Goal: Task Accomplishment & Management: Manage account settings

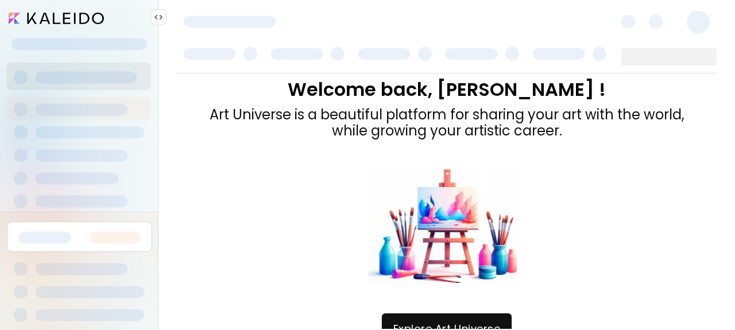
click at [154, 18] on img at bounding box center [158, 17] width 9 height 9
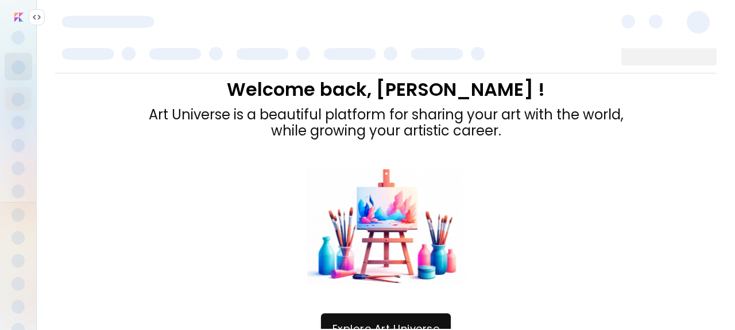
click at [38, 17] on img at bounding box center [36, 17] width 9 height 9
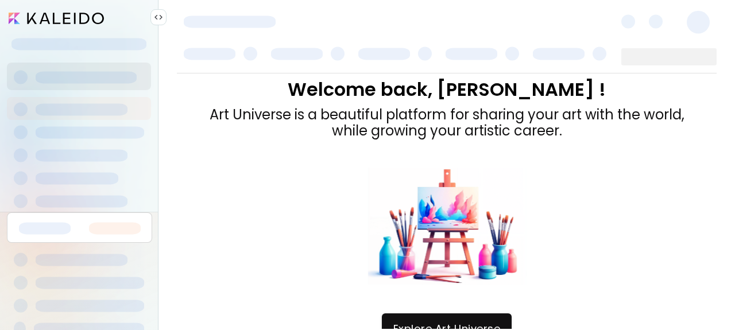
click at [17, 19] on input "image" at bounding box center [56, 18] width 95 height 11
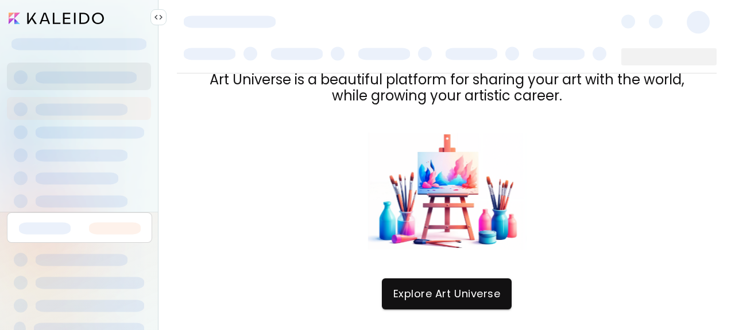
scroll to position [41, 0]
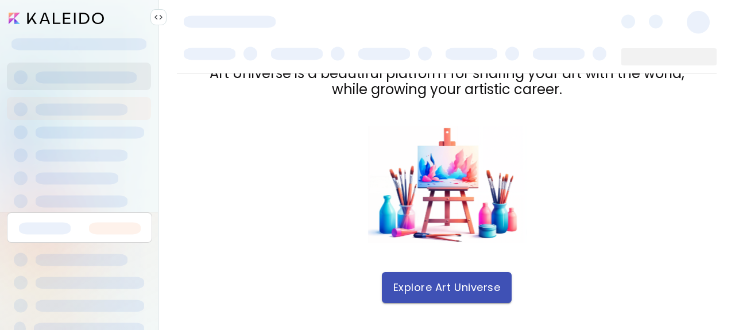
click at [484, 285] on span "Explore Art Universe" at bounding box center [446, 287] width 107 height 13
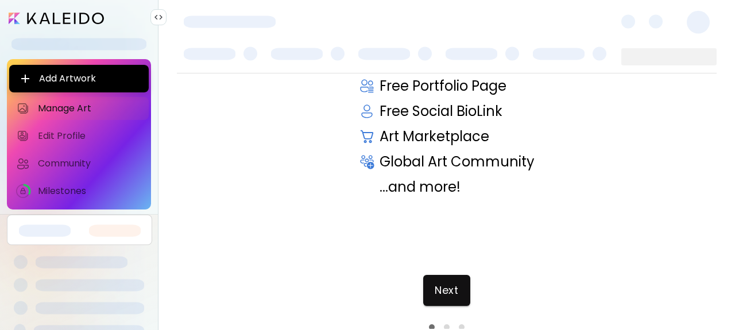
scroll to position [45, 0]
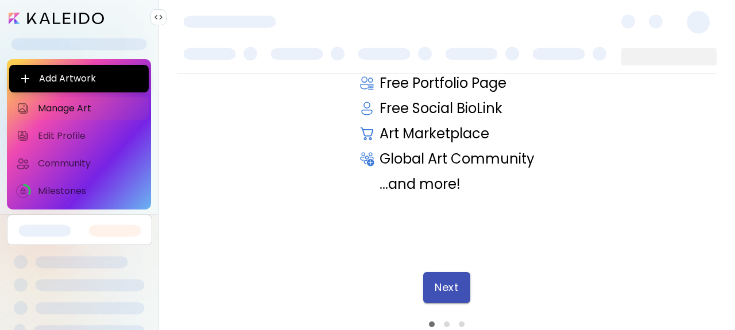
click at [443, 289] on span "Next" at bounding box center [446, 287] width 24 height 13
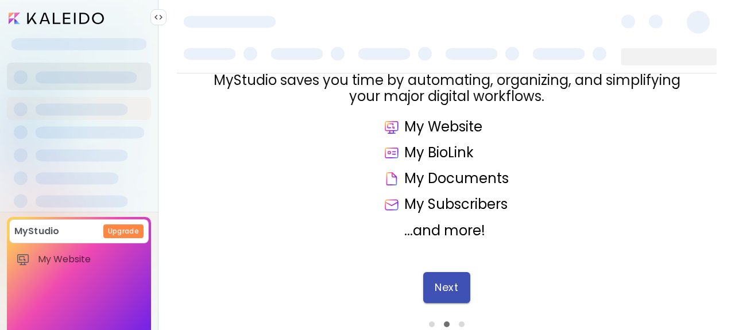
click at [442, 286] on span "Next" at bounding box center [446, 287] width 24 height 13
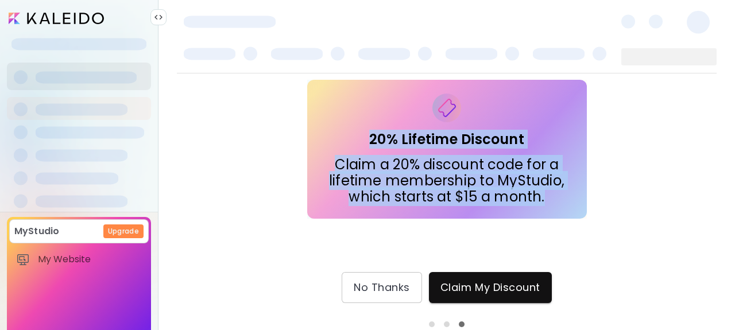
drag, startPoint x: 541, startPoint y: 199, endPoint x: 337, endPoint y: 119, distance: 218.3
click at [337, 119] on div "20% Lifetime Discount Claim a 20% discount code for a lifetime membership to My…" at bounding box center [446, 149] width 261 height 111
copy div "20% Lifetime Discount Claim a 20% discount code for a lifetime membership to My…"
click at [472, 263] on div "MyStudio Special Offer 20% Lifetime Discount Claim a 20% discount code for a li…" at bounding box center [446, 200] width 539 height 255
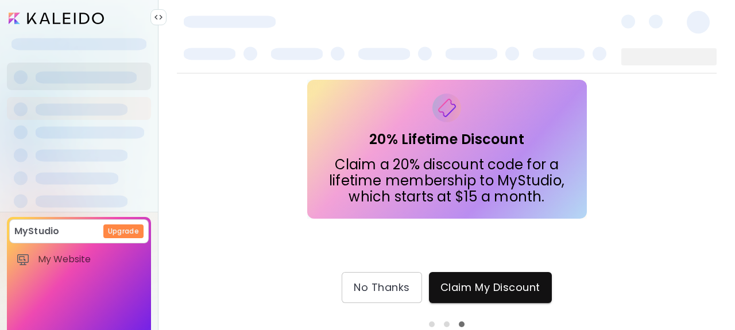
drag, startPoint x: 543, startPoint y: 200, endPoint x: 359, endPoint y: 138, distance: 193.8
click at [359, 138] on div "20% Lifetime Discount Claim a 20% discount code for a lifetime membership to My…" at bounding box center [446, 149] width 261 height 111
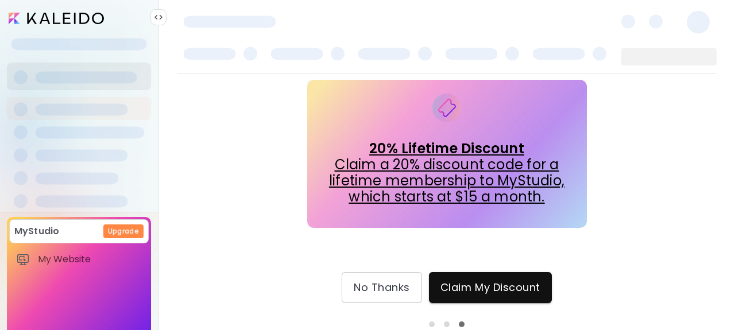
click at [305, 236] on div "MyStudio Special Offer 20% Lifetime Discount Claim a 20% discount code for a li…" at bounding box center [446, 141] width 539 height 203
click at [79, 294] on div "MyStudio Upgrade My Website My Showrooms My Documents My Subscribers My Provena…" at bounding box center [79, 330] width 144 height 226
click at [65, 265] on span "My Website" at bounding box center [90, 259] width 104 height 11
click at [366, 293] on span "No Thanks" at bounding box center [382, 287] width 56 height 13
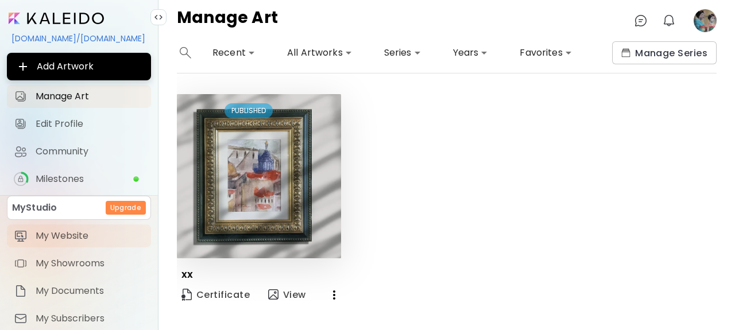
click at [63, 242] on span "My Website" at bounding box center [90, 235] width 108 height 11
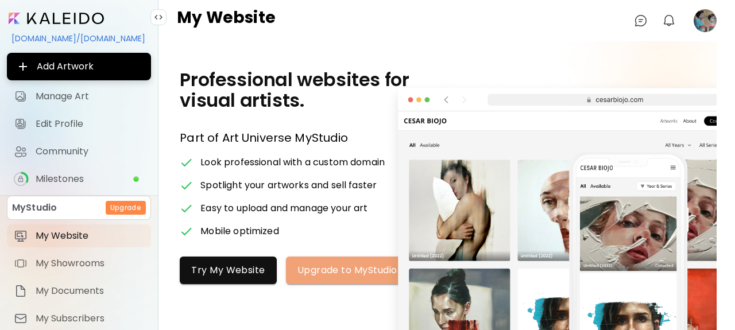
click at [347, 271] on span "Upgrade to MyStudio" at bounding box center [347, 270] width 100 height 12
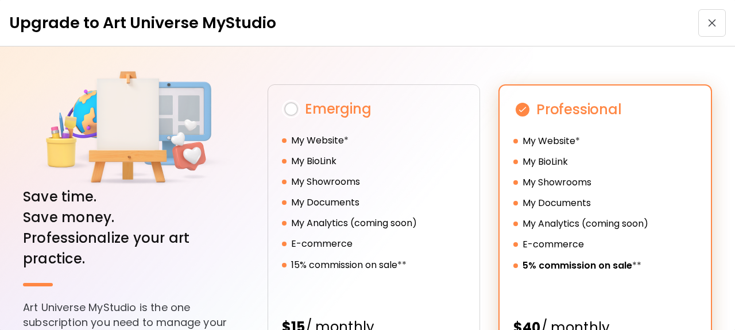
click at [707, 18] on button "button" at bounding box center [712, 23] width 28 height 28
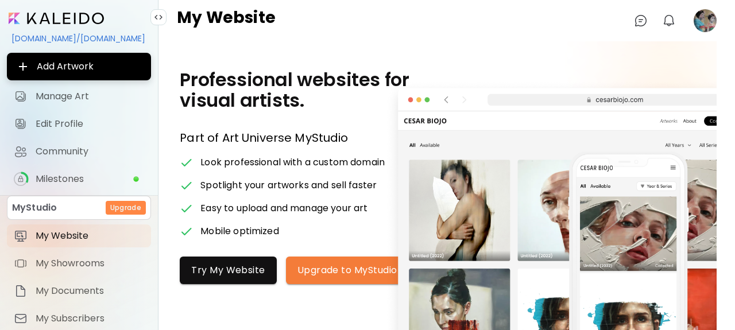
click at [555, 59] on div "Professional websites for visual artists. Part of MyStudio Plan Part of Art Uni…" at bounding box center [446, 176] width 539 height 270
click at [58, 178] on span "Milestones" at bounding box center [84, 178] width 97 height 11
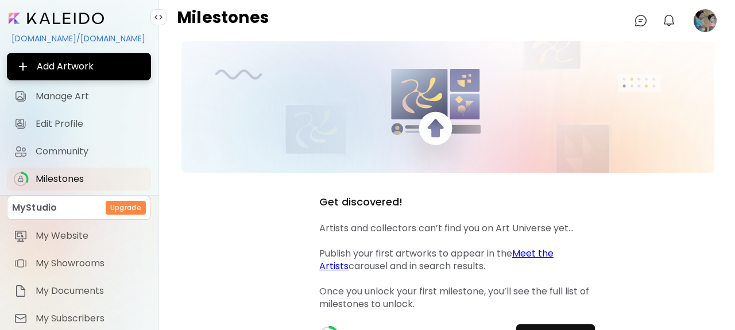
click at [700, 14] on image at bounding box center [704, 20] width 23 height 23
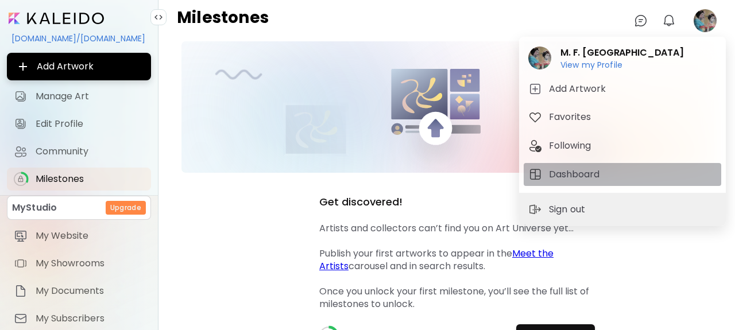
click at [574, 165] on button "Dashboard" at bounding box center [621, 174] width 197 height 23
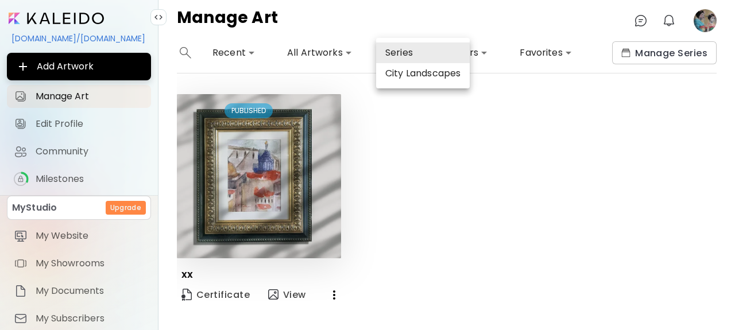
click at [403, 57] on body "**********" at bounding box center [367, 165] width 735 height 330
click at [405, 75] on li "City Landscapes" at bounding box center [423, 73] width 94 height 21
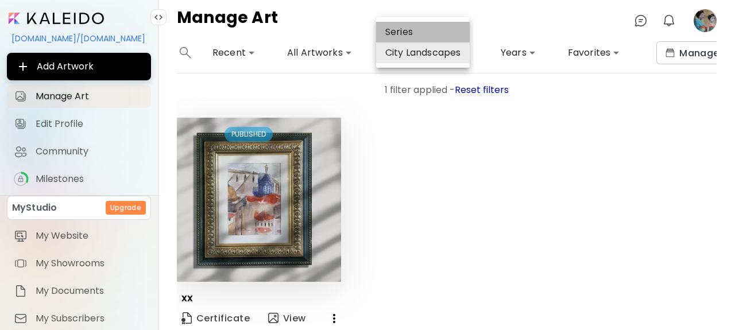
click at [396, 32] on li "Series" at bounding box center [423, 32] width 94 height 21
type input "*"
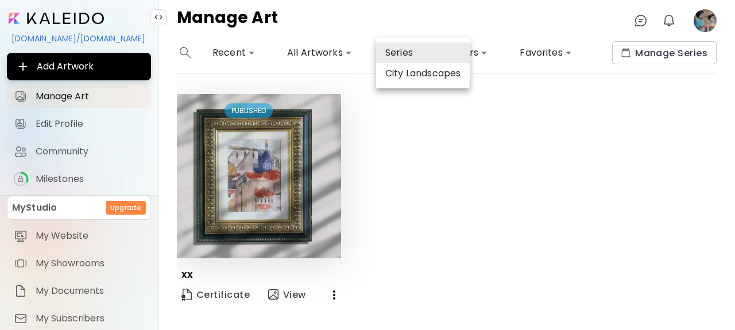
click at [523, 23] on div at bounding box center [367, 165] width 735 height 330
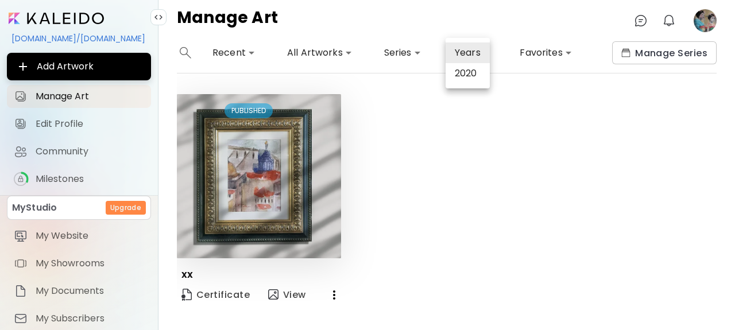
click at [468, 55] on body "**********" at bounding box center [367, 165] width 735 height 330
click at [477, 24] on div at bounding box center [367, 165] width 735 height 330
click at [247, 52] on body "**********" at bounding box center [367, 165] width 735 height 330
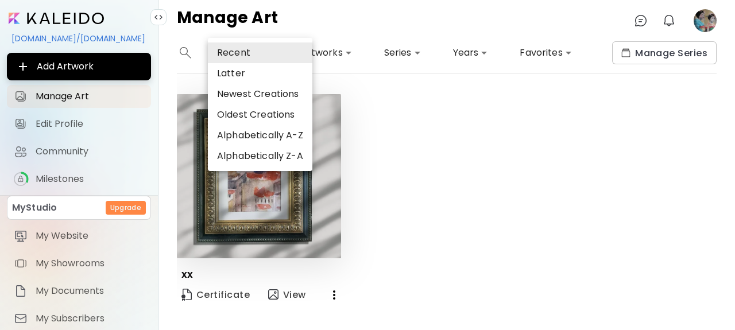
click at [358, 25] on div at bounding box center [367, 165] width 735 height 330
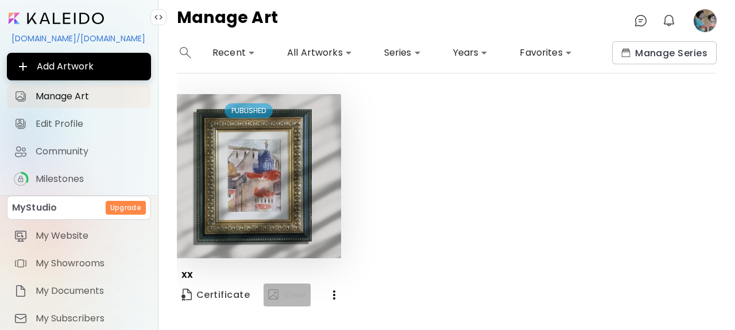
click at [275, 289] on div "button" at bounding box center [275, 295] width 15 height 14
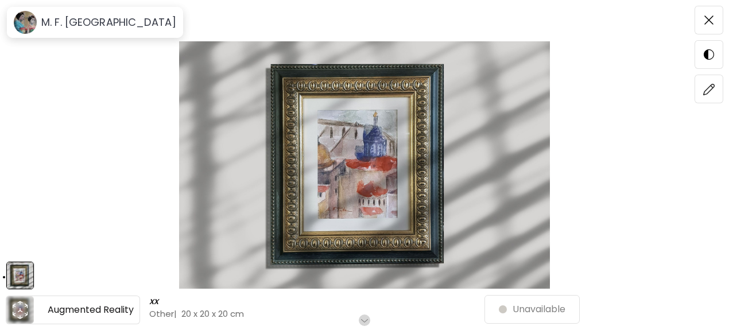
click at [23, 306] on icon "animation" at bounding box center [20, 310] width 18 height 18
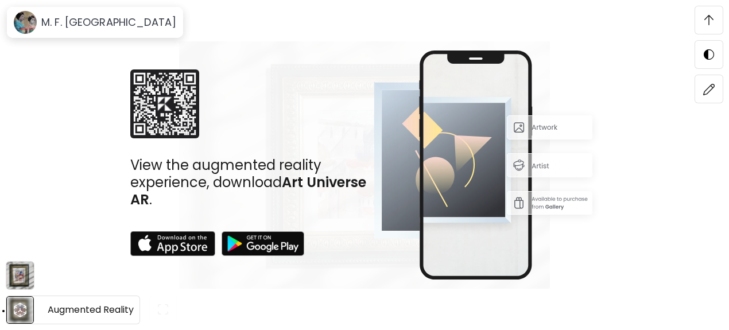
scroll to position [139, 0]
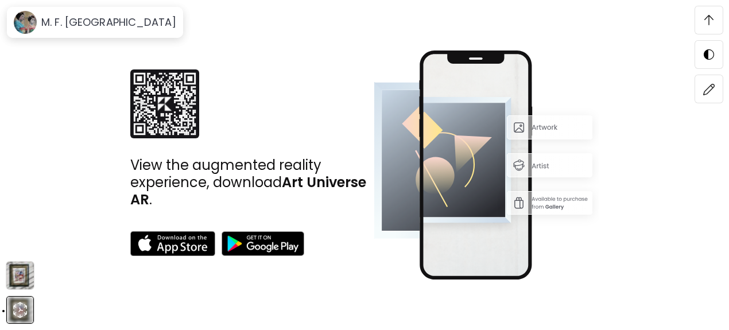
click at [546, 128] on img at bounding box center [487, 166] width 226 height 230
click at [528, 126] on img at bounding box center [487, 166] width 226 height 230
click at [18, 275] on img at bounding box center [20, 276] width 28 height 28
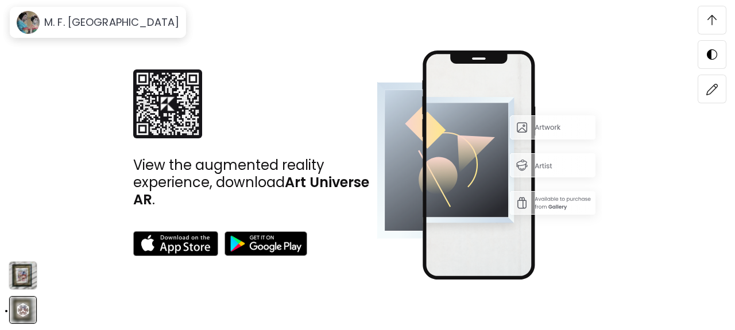
scroll to position [0, 0]
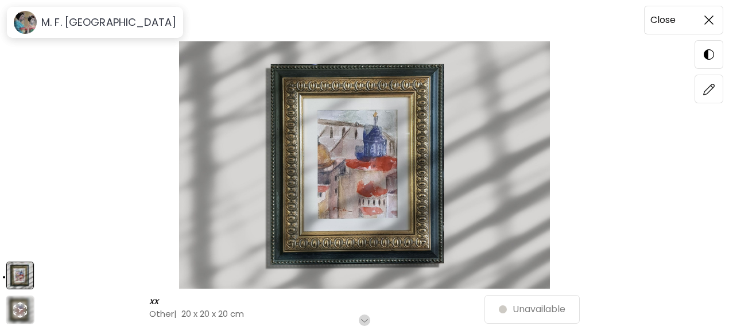
click at [705, 22] on img at bounding box center [708, 19] width 9 height 9
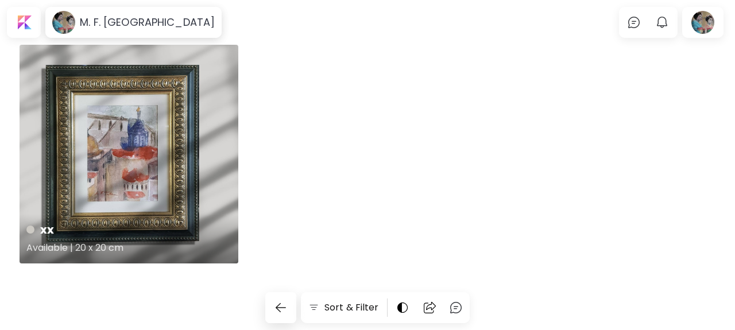
click at [114, 106] on div "xx Available | 20 x 20 cm" at bounding box center [129, 154] width 219 height 219
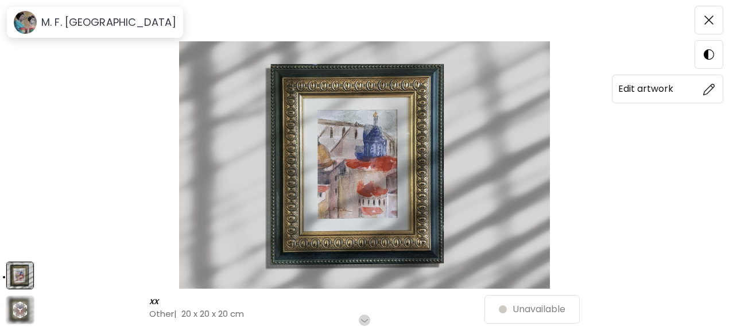
click at [707, 95] on span at bounding box center [709, 89] width 24 height 24
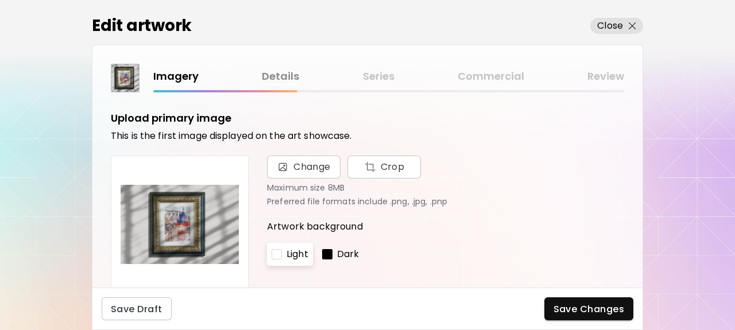
click at [276, 73] on link "Details" at bounding box center [280, 76] width 37 height 17
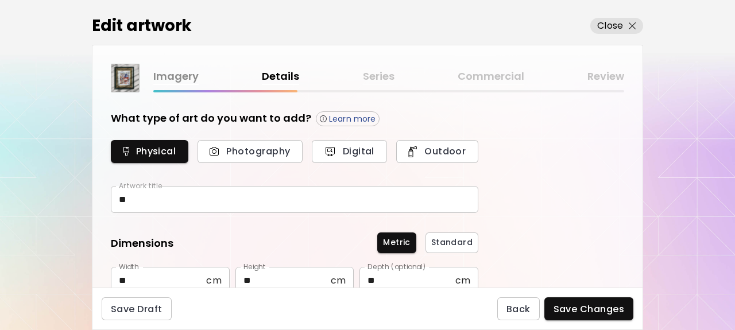
type input "*****"
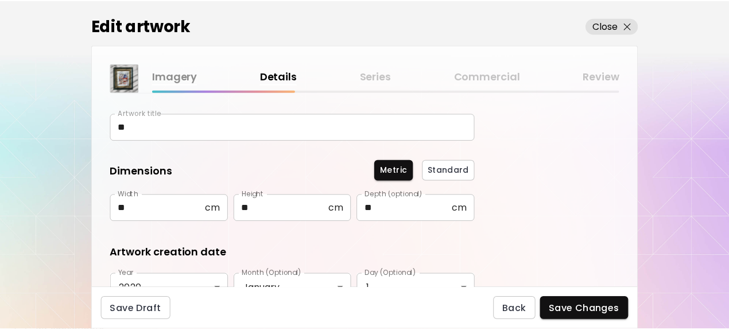
scroll to position [10, 0]
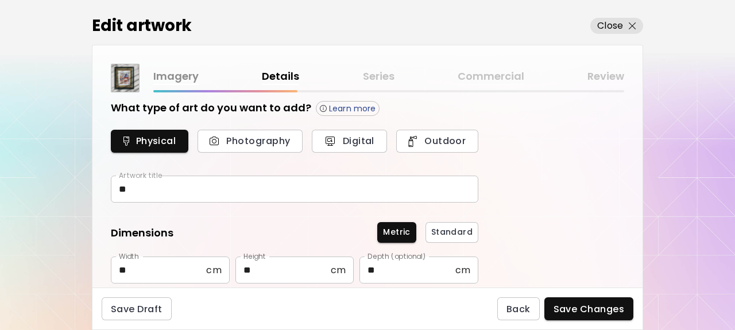
click at [374, 72] on div "Imagery Details Series Commercial Review" at bounding box center [388, 76] width 471 height 17
click at [380, 76] on div "Imagery Details Series Commercial Review" at bounding box center [388, 76] width 471 height 17
click at [632, 25] on img "button" at bounding box center [631, 25] width 7 height 7
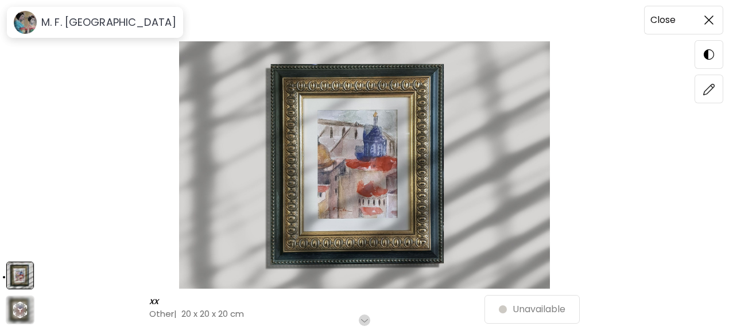
click at [709, 24] on img at bounding box center [708, 19] width 9 height 9
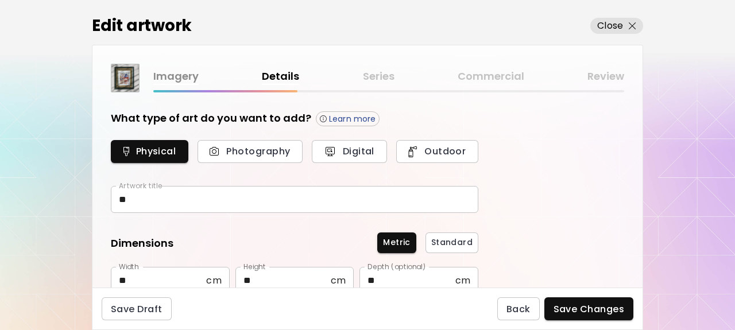
type input "*****"
click at [634, 26] on img "button" at bounding box center [631, 25] width 7 height 7
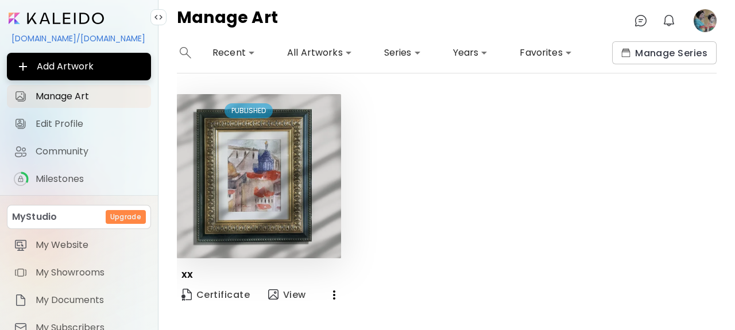
click at [39, 14] on input "image" at bounding box center [56, 18] width 95 height 11
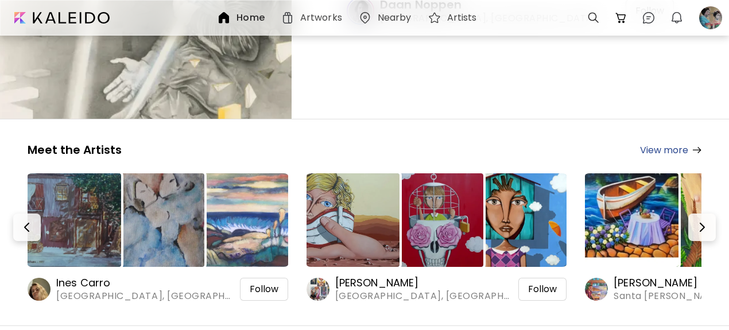
scroll to position [162, 0]
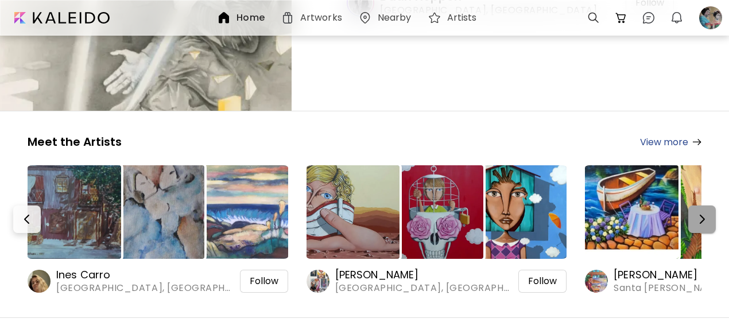
click at [708, 212] on img "button" at bounding box center [702, 219] width 14 height 14
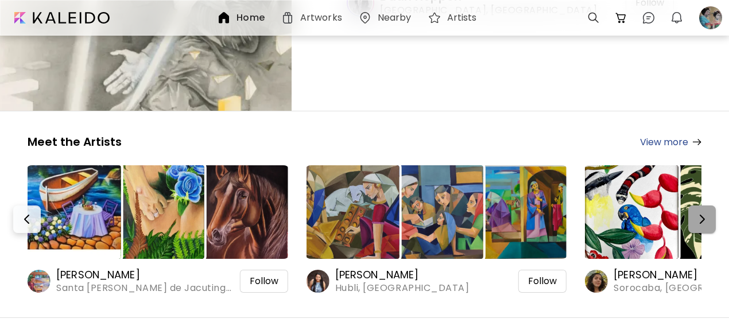
click at [708, 212] on img "button" at bounding box center [702, 219] width 14 height 14
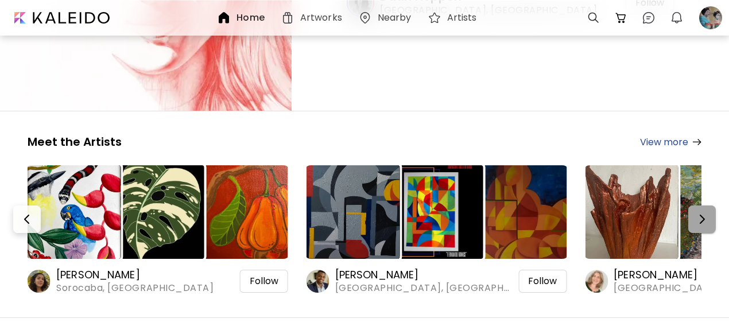
click at [708, 212] on img "button" at bounding box center [702, 219] width 14 height 14
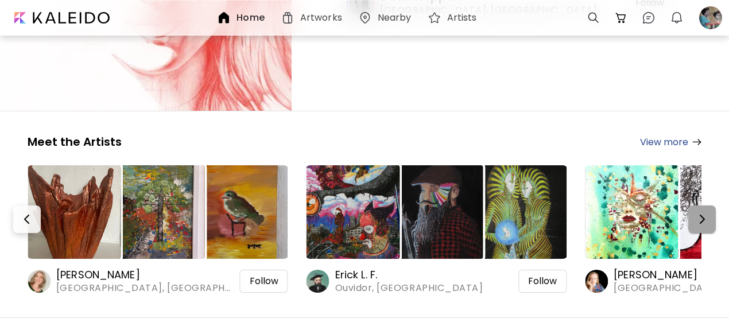
click at [708, 212] on img "button" at bounding box center [702, 219] width 14 height 14
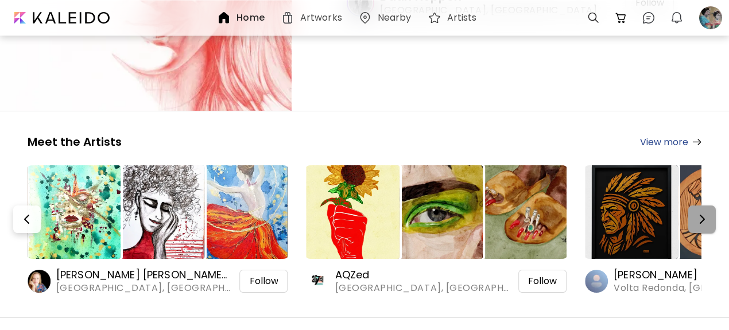
click at [708, 212] on img "button" at bounding box center [702, 219] width 14 height 14
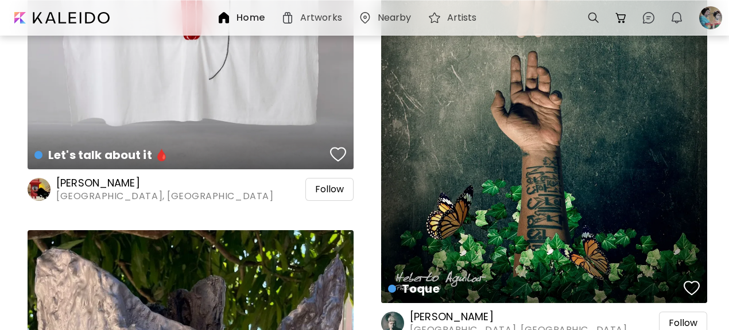
scroll to position [2399, 0]
